Goal: Information Seeking & Learning: Learn about a topic

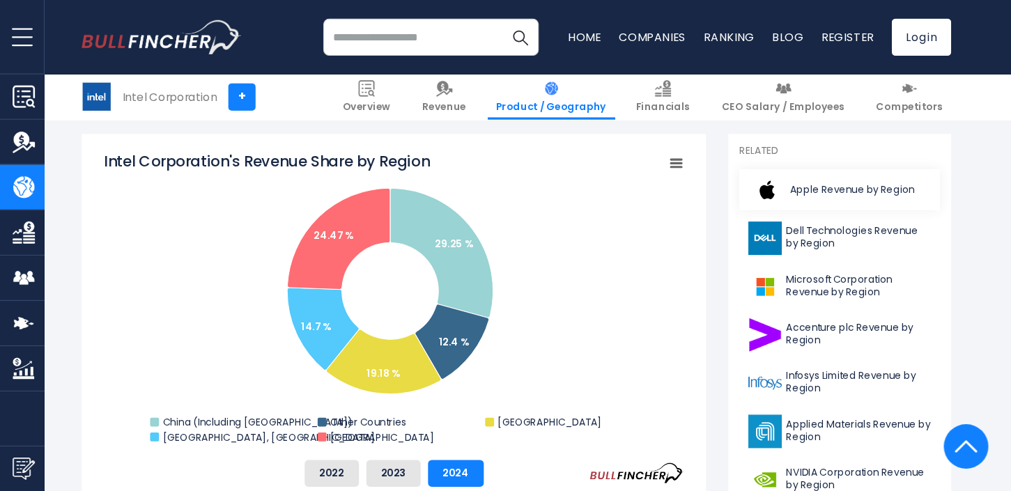
scroll to position [348, 0]
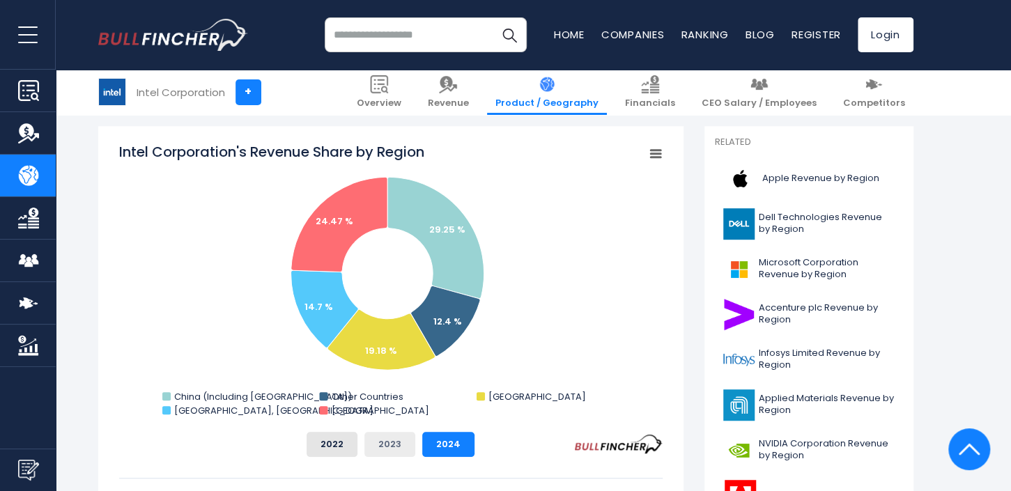
click at [391, 368] on button "2023" at bounding box center [389, 444] width 51 height 25
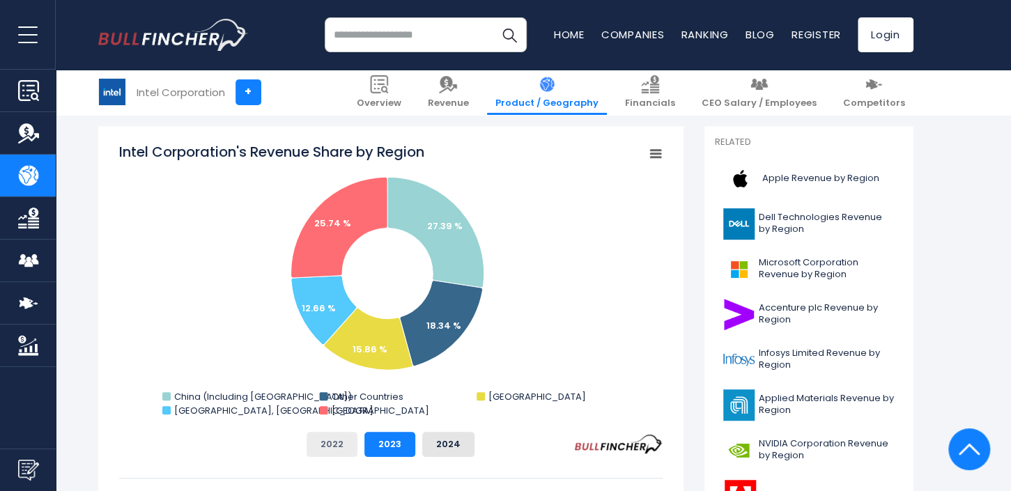
click at [323, 368] on button "2022" at bounding box center [331, 444] width 51 height 25
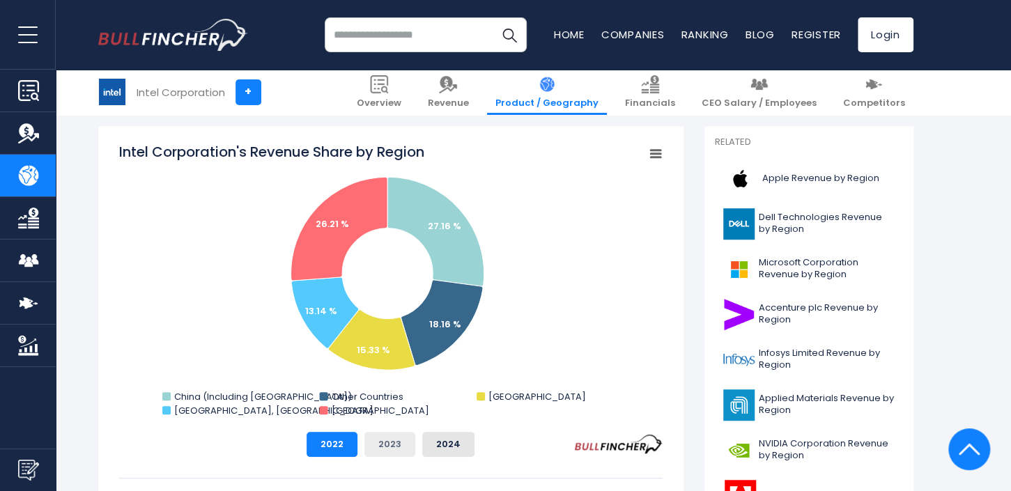
click at [382, 368] on button "2023" at bounding box center [389, 444] width 51 height 25
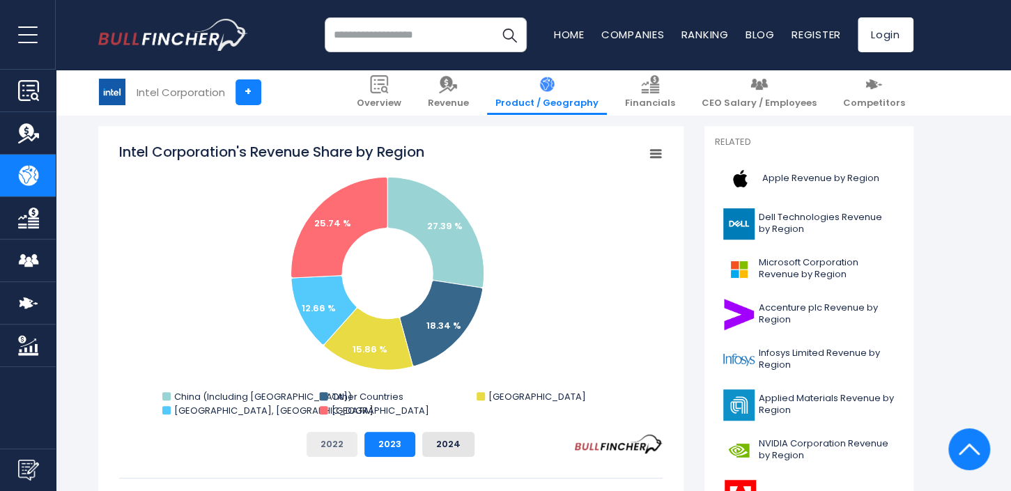
click at [336, 368] on button "2022" at bounding box center [331, 444] width 51 height 25
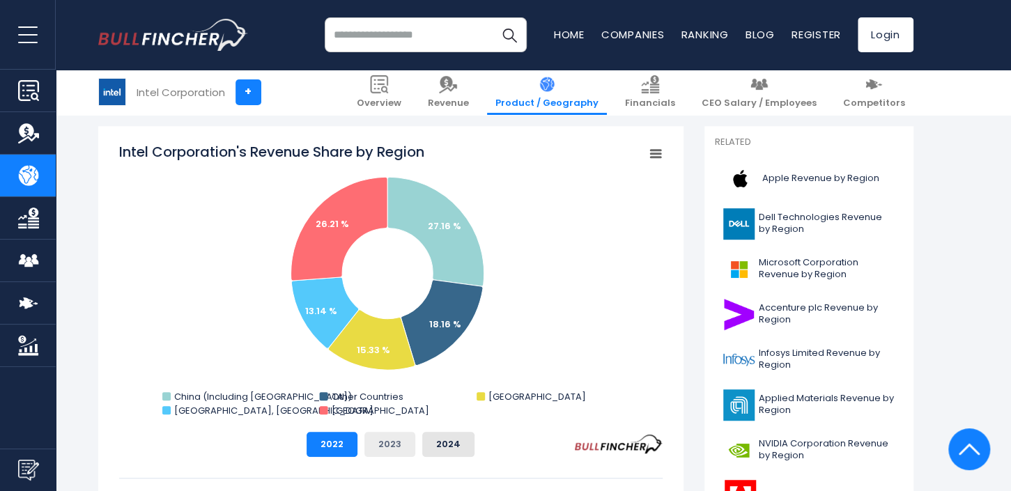
click at [390, 368] on button "2023" at bounding box center [389, 444] width 51 height 25
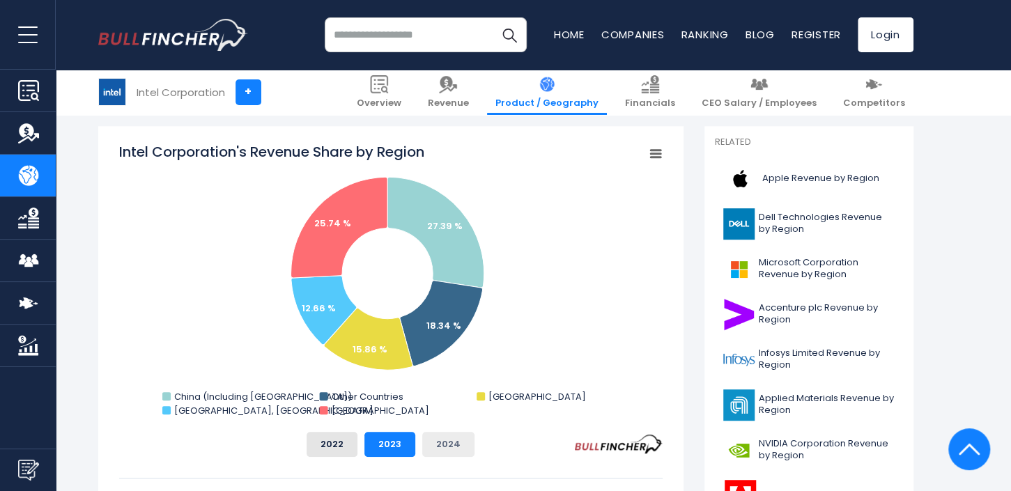
click at [449, 368] on button "2024" at bounding box center [448, 444] width 52 height 25
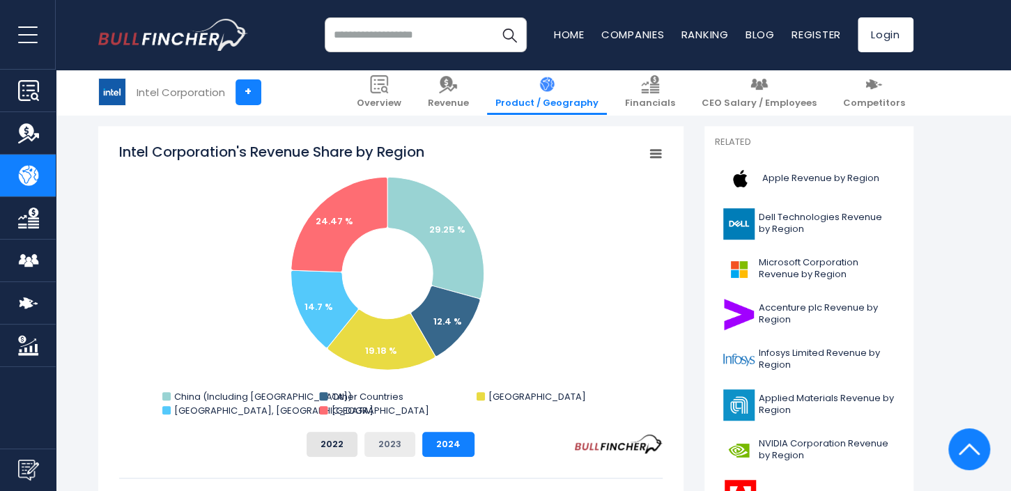
click at [401, 368] on button "2023" at bounding box center [389, 444] width 51 height 25
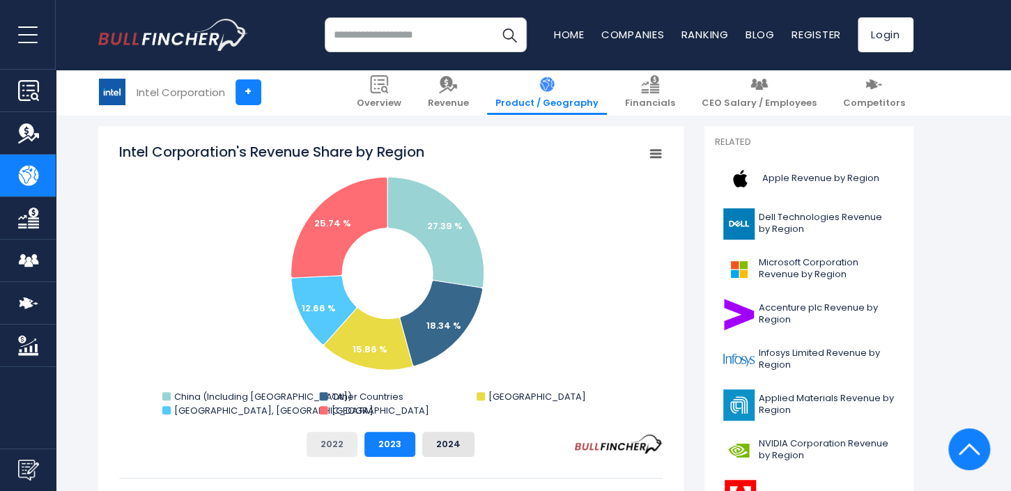
click at [339, 368] on button "2022" at bounding box center [331, 444] width 51 height 25
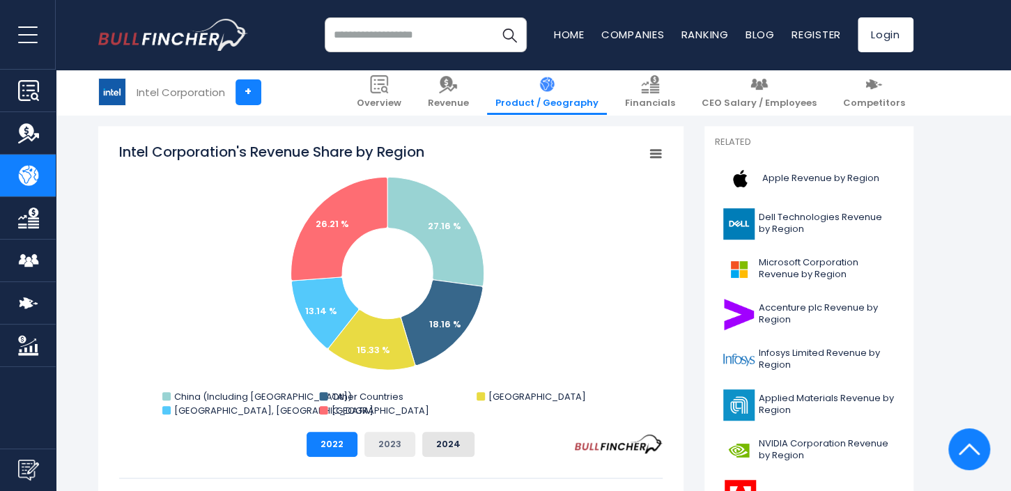
click at [390, 368] on button "2023" at bounding box center [389, 444] width 51 height 25
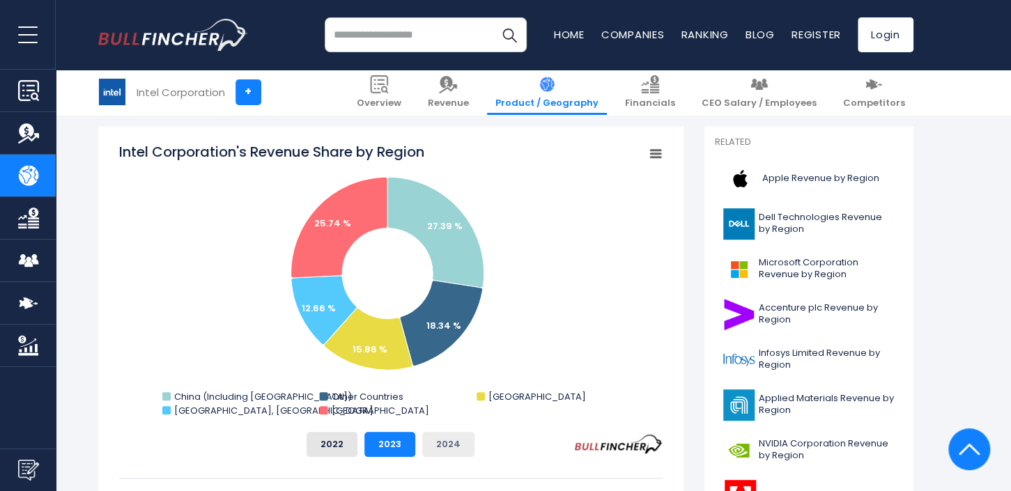
click at [434, 368] on button "2024" at bounding box center [448, 444] width 52 height 25
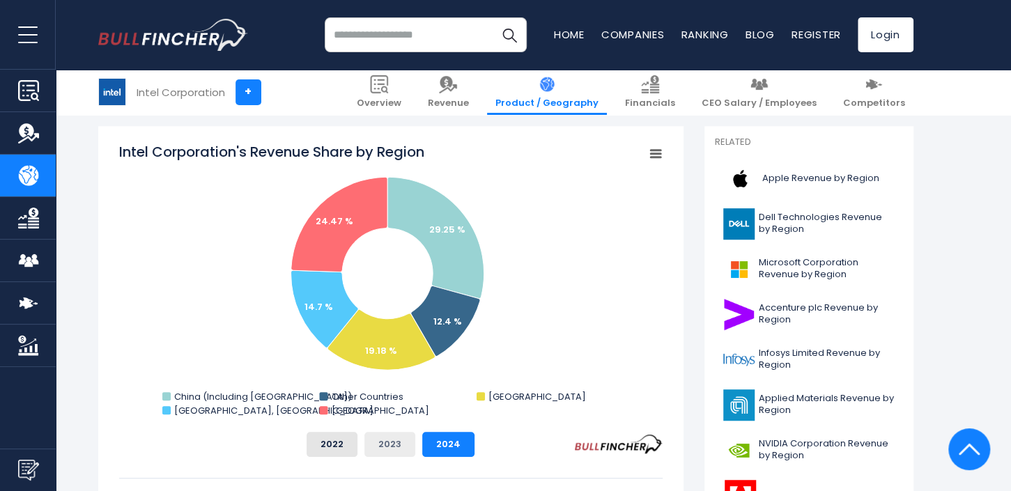
click at [385, 368] on button "2023" at bounding box center [389, 444] width 51 height 25
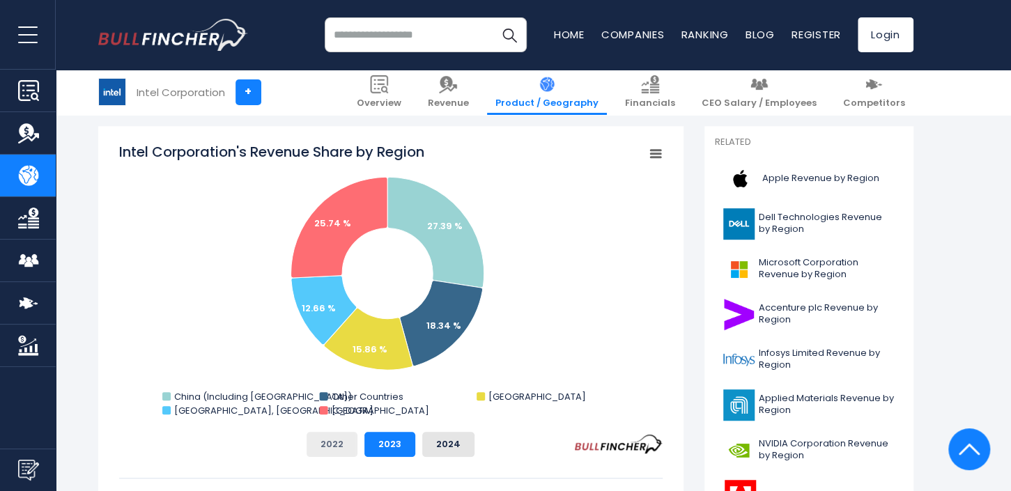
click at [324, 368] on button "2022" at bounding box center [331, 444] width 51 height 25
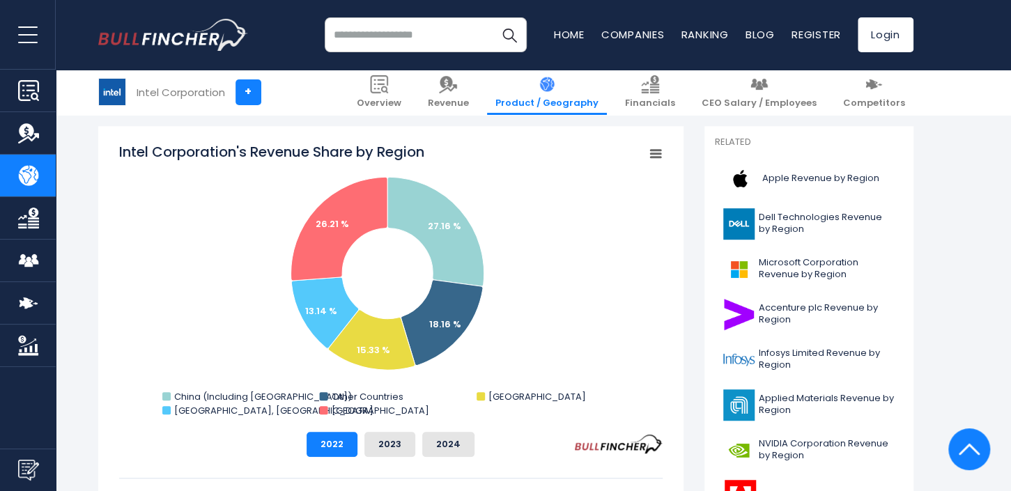
click at [427, 368] on div "Intel Corporation's Revenue Share by Region Created with Highcharts 12.1.2 Char…" at bounding box center [390, 299] width 543 height 315
click at [394, 368] on button "2023" at bounding box center [389, 444] width 51 height 25
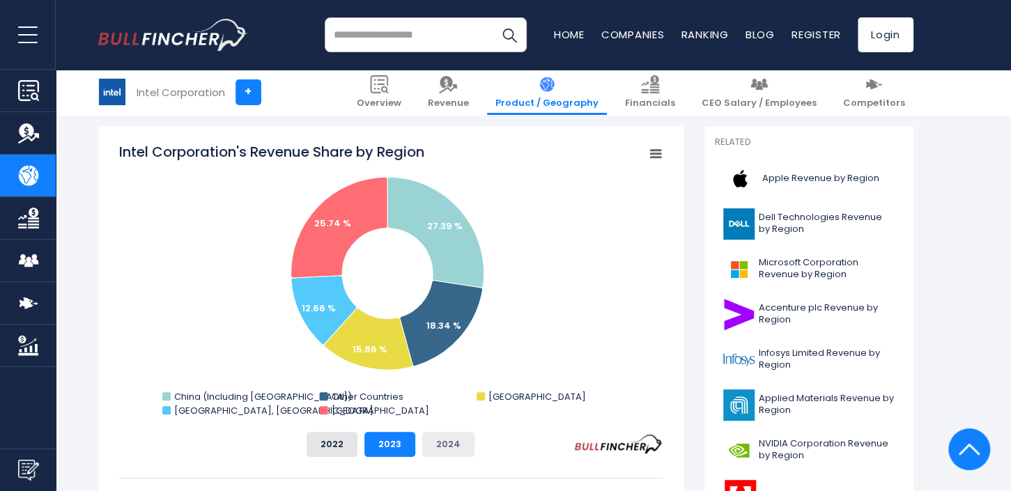
click at [428, 368] on button "2024" at bounding box center [448, 444] width 52 height 25
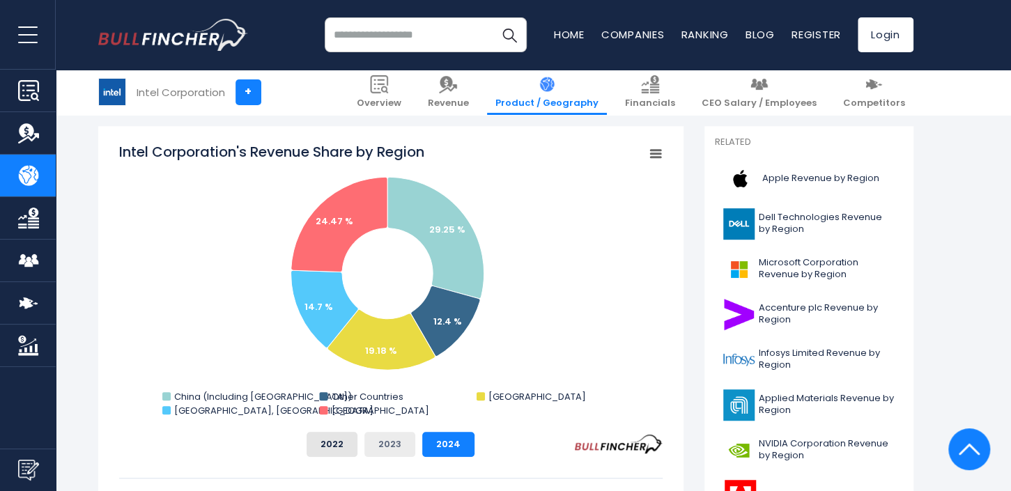
click at [386, 368] on button "2023" at bounding box center [389, 444] width 51 height 25
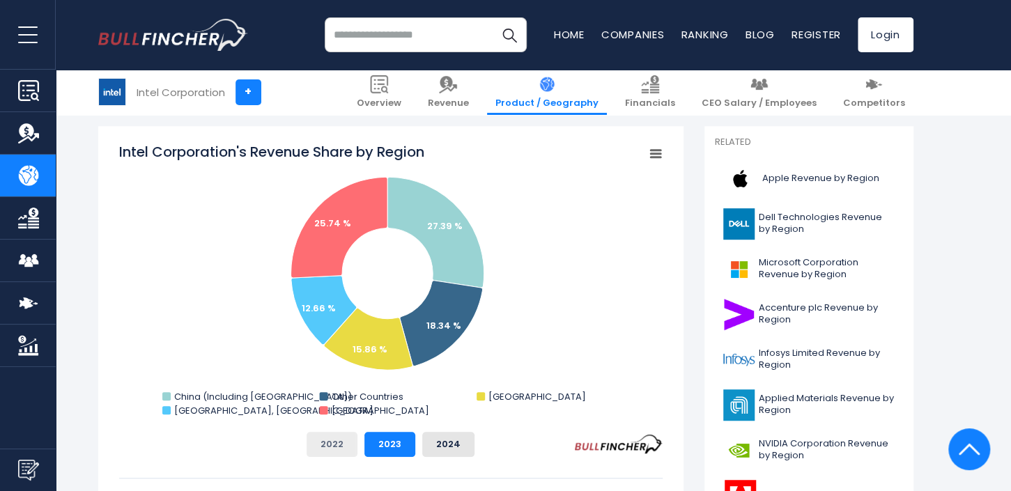
click at [336, 368] on button "2022" at bounding box center [331, 444] width 51 height 25
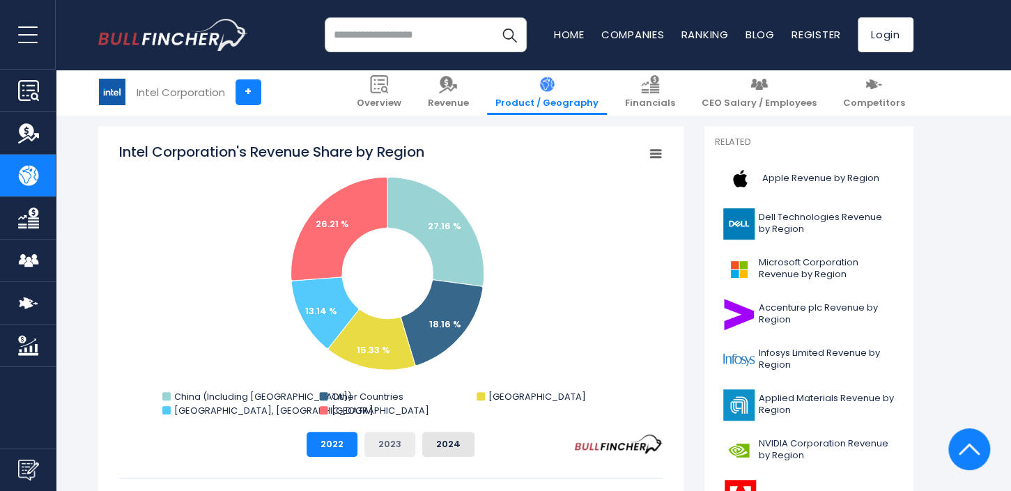
click at [394, 368] on button "2023" at bounding box center [389, 444] width 51 height 25
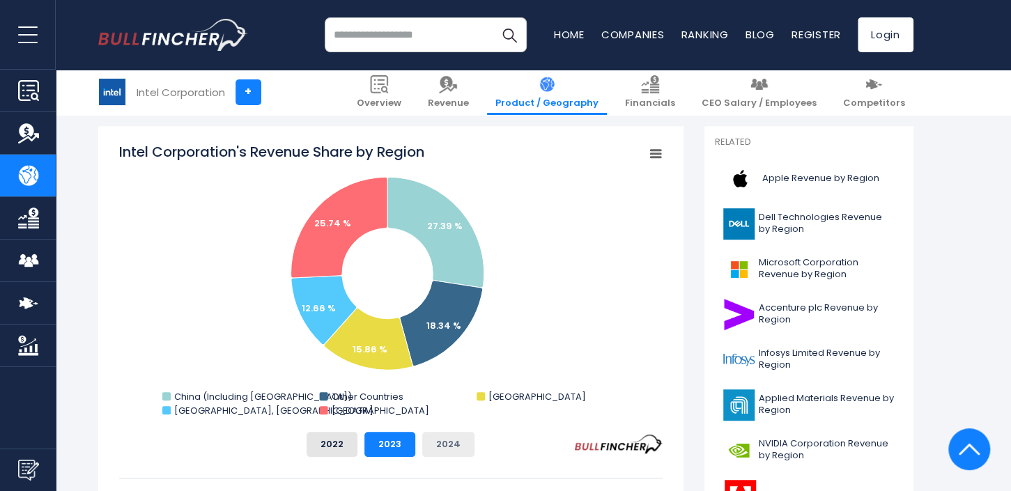
click at [451, 368] on button "2024" at bounding box center [448, 444] width 52 height 25
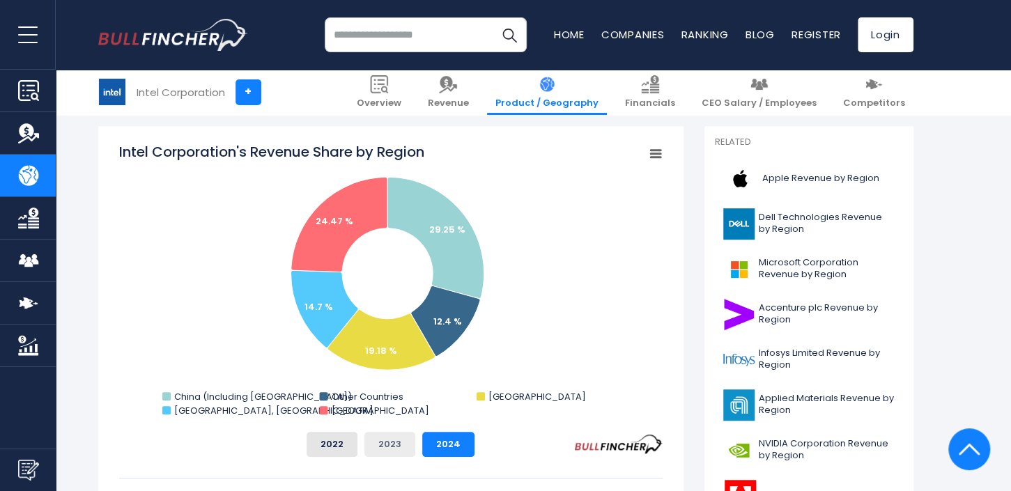
click at [398, 368] on button "2023" at bounding box center [389, 444] width 51 height 25
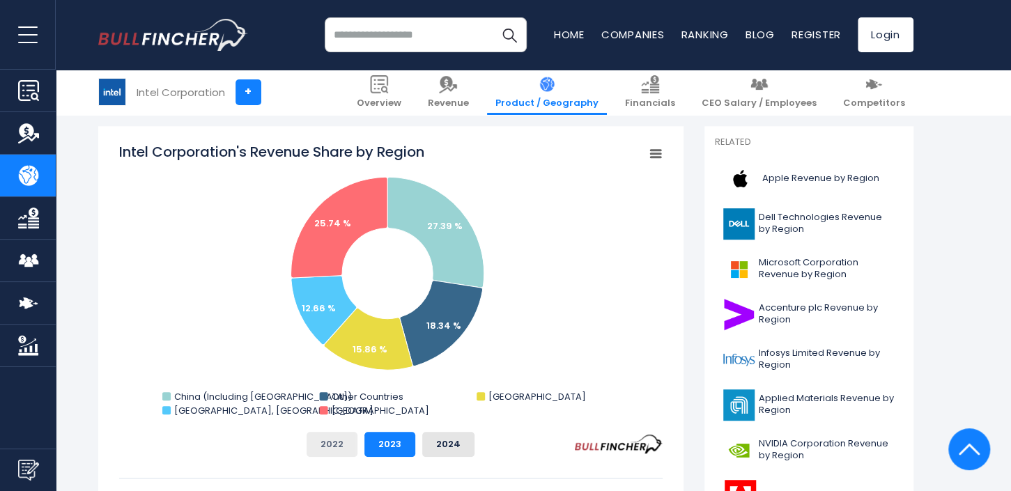
click at [341, 368] on button "2022" at bounding box center [331, 444] width 51 height 25
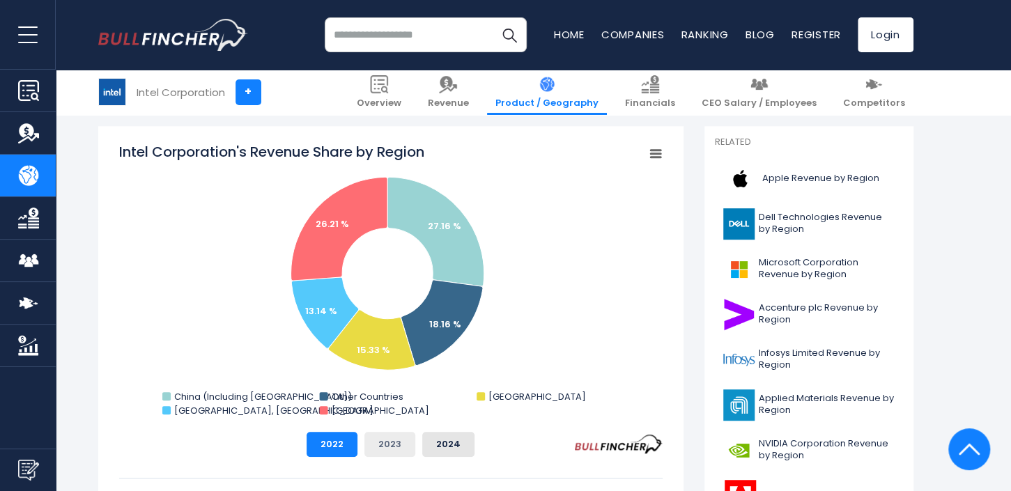
click at [387, 368] on button "2023" at bounding box center [389, 444] width 51 height 25
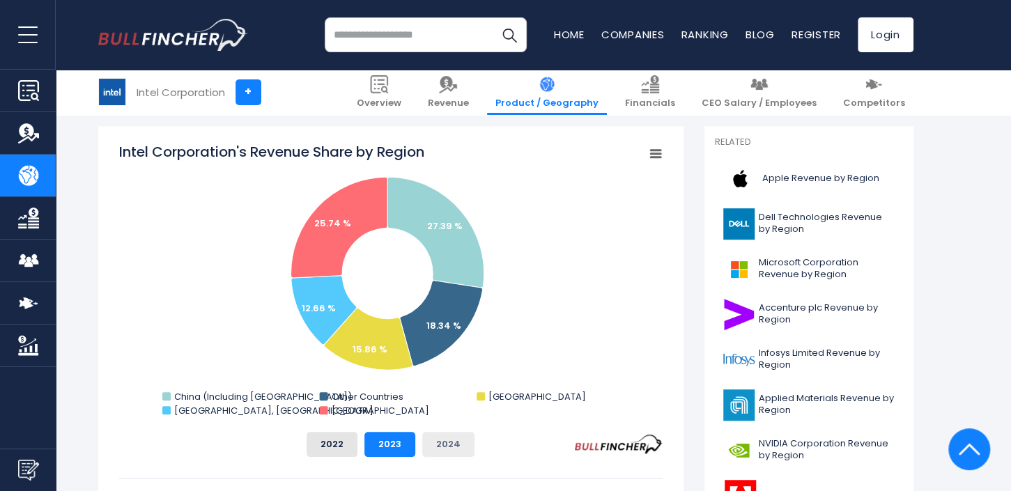
click at [436, 368] on button "2024" at bounding box center [448, 444] width 52 height 25
